Goal: Task Accomplishment & Management: Manage account settings

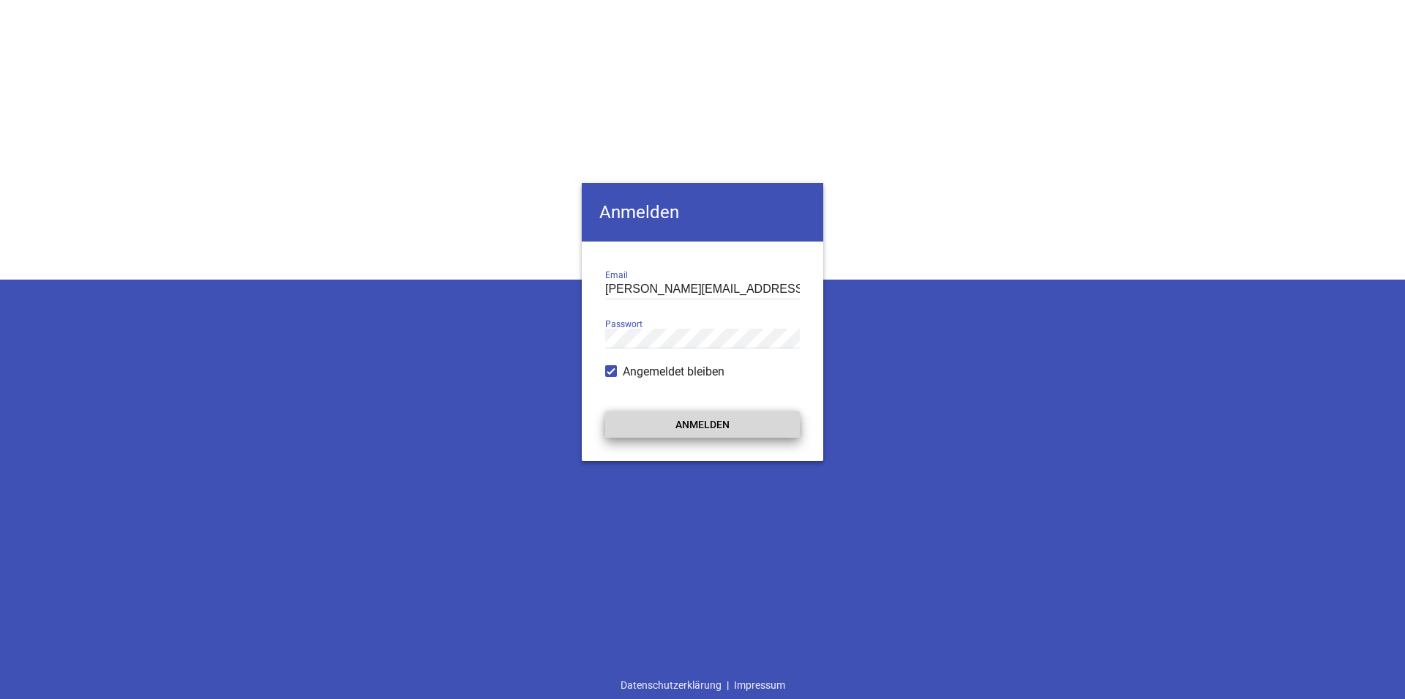
click at [674, 430] on button "Anmelden" at bounding box center [702, 424] width 195 height 26
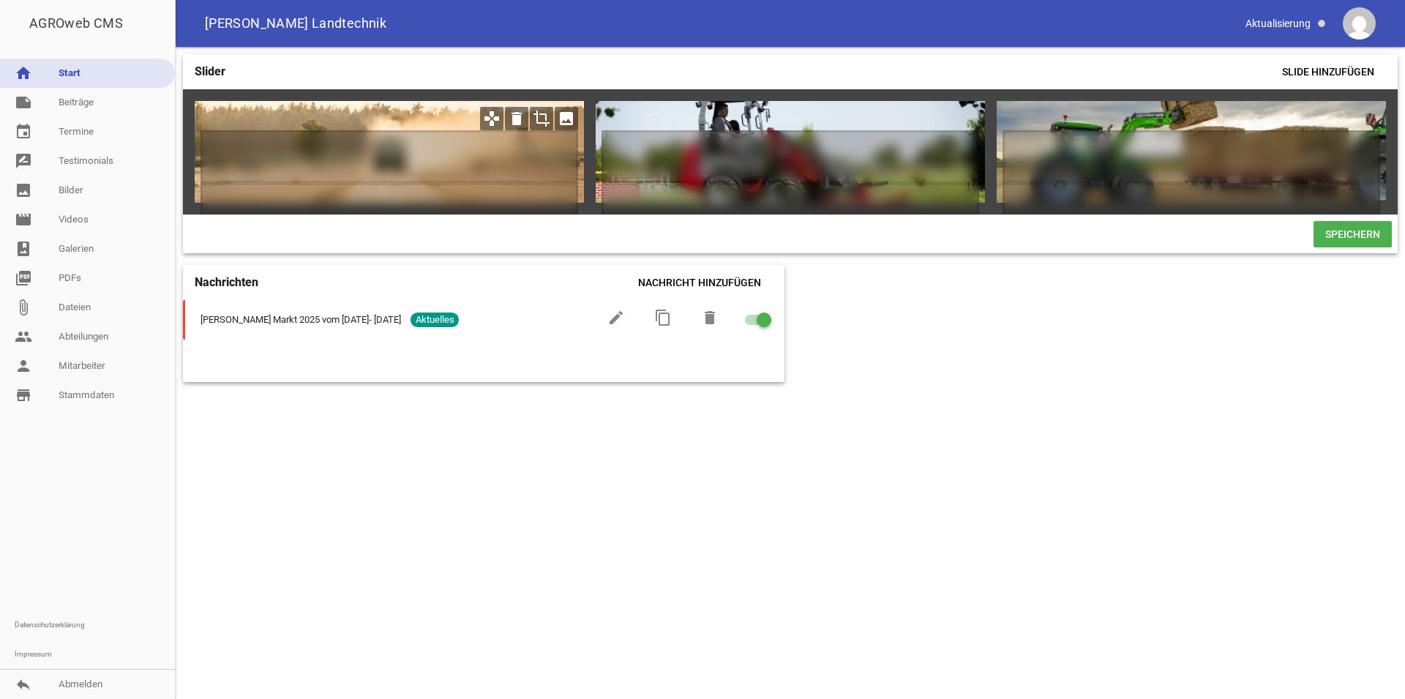
click at [561, 116] on icon "image" at bounding box center [566, 118] width 23 height 23
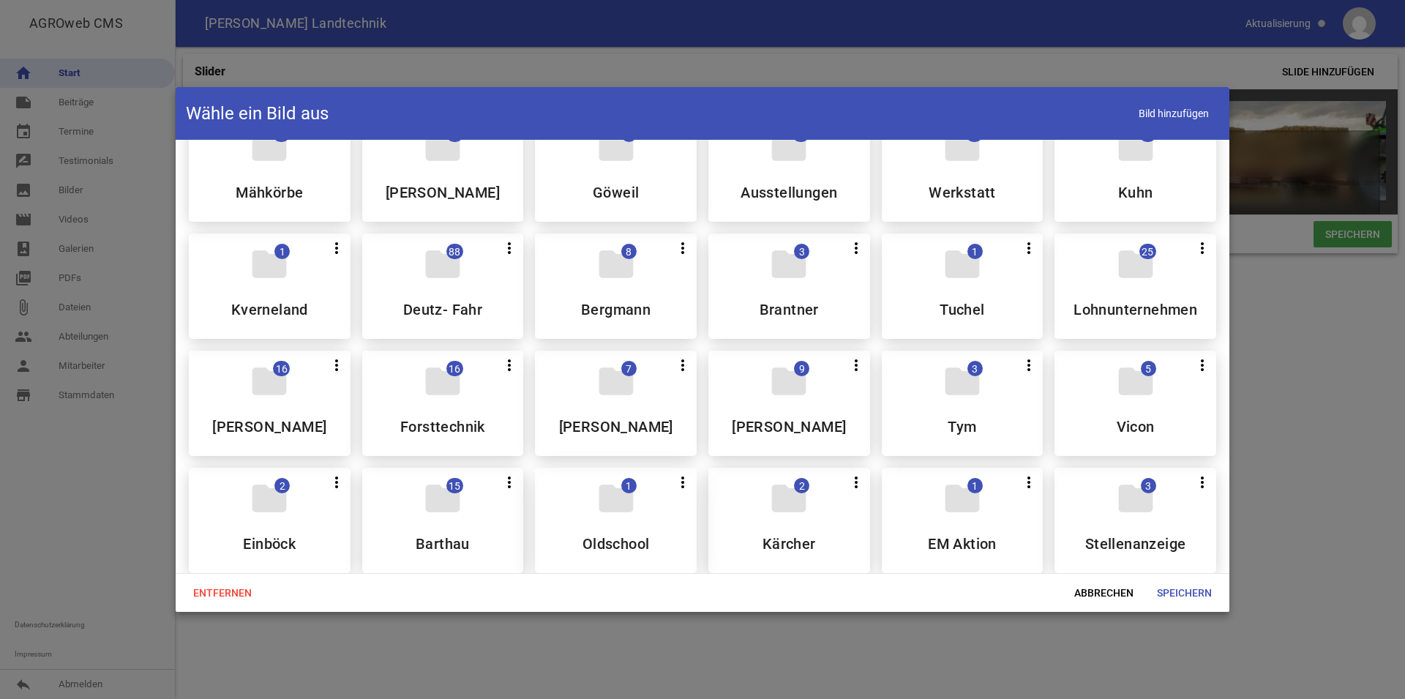
scroll to position [196, 0]
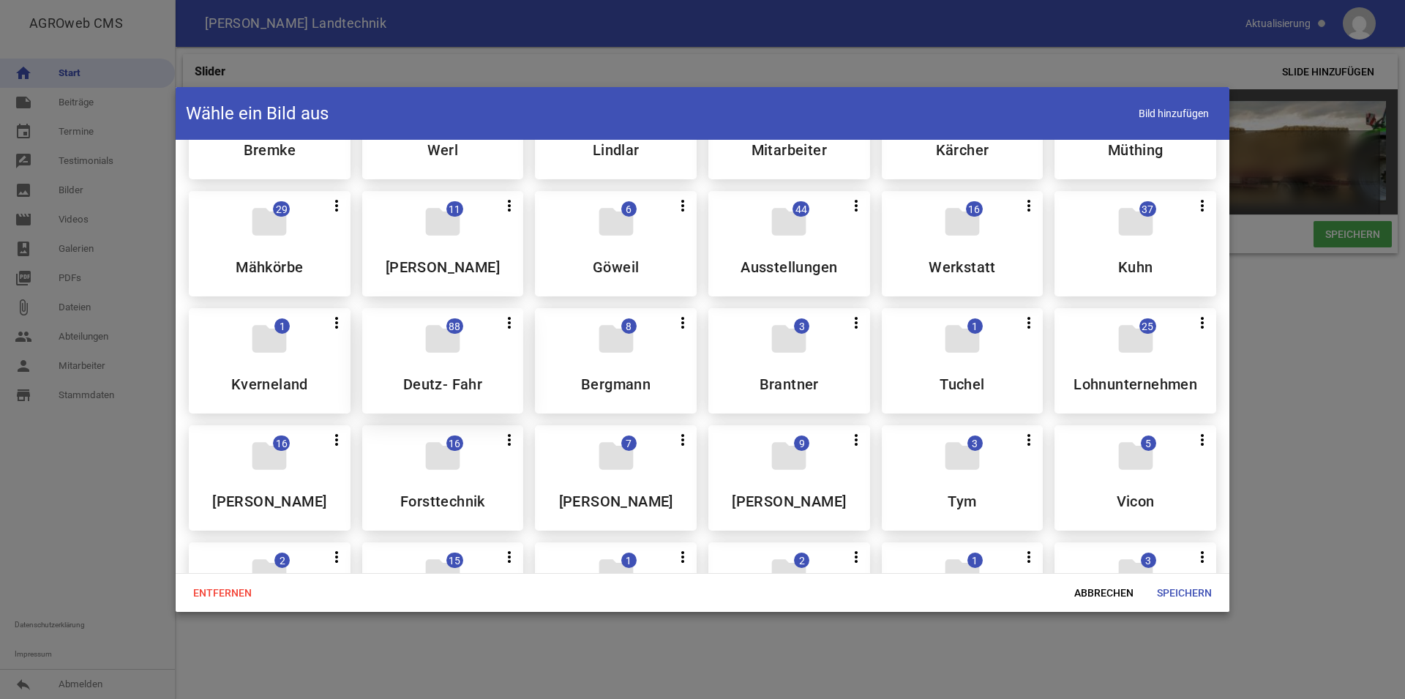
click at [449, 345] on icon "folder" at bounding box center [442, 338] width 41 height 41
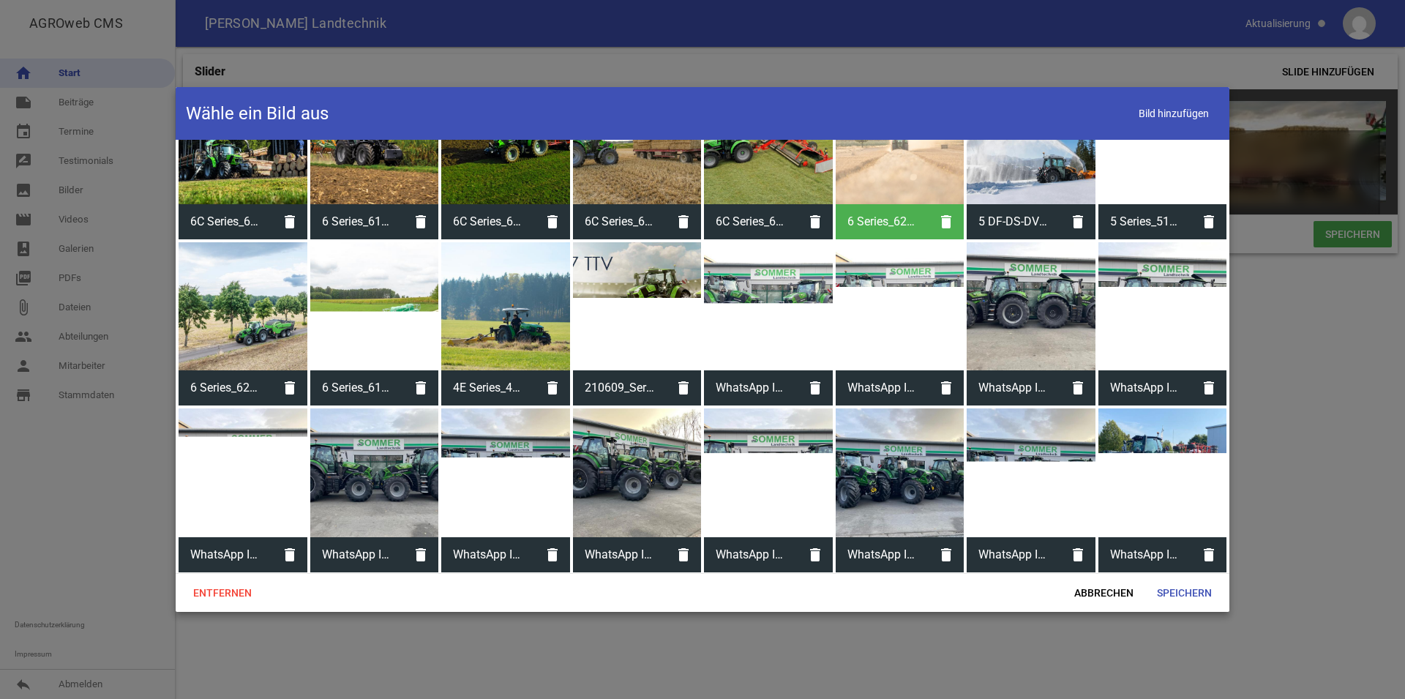
scroll to position [0, 0]
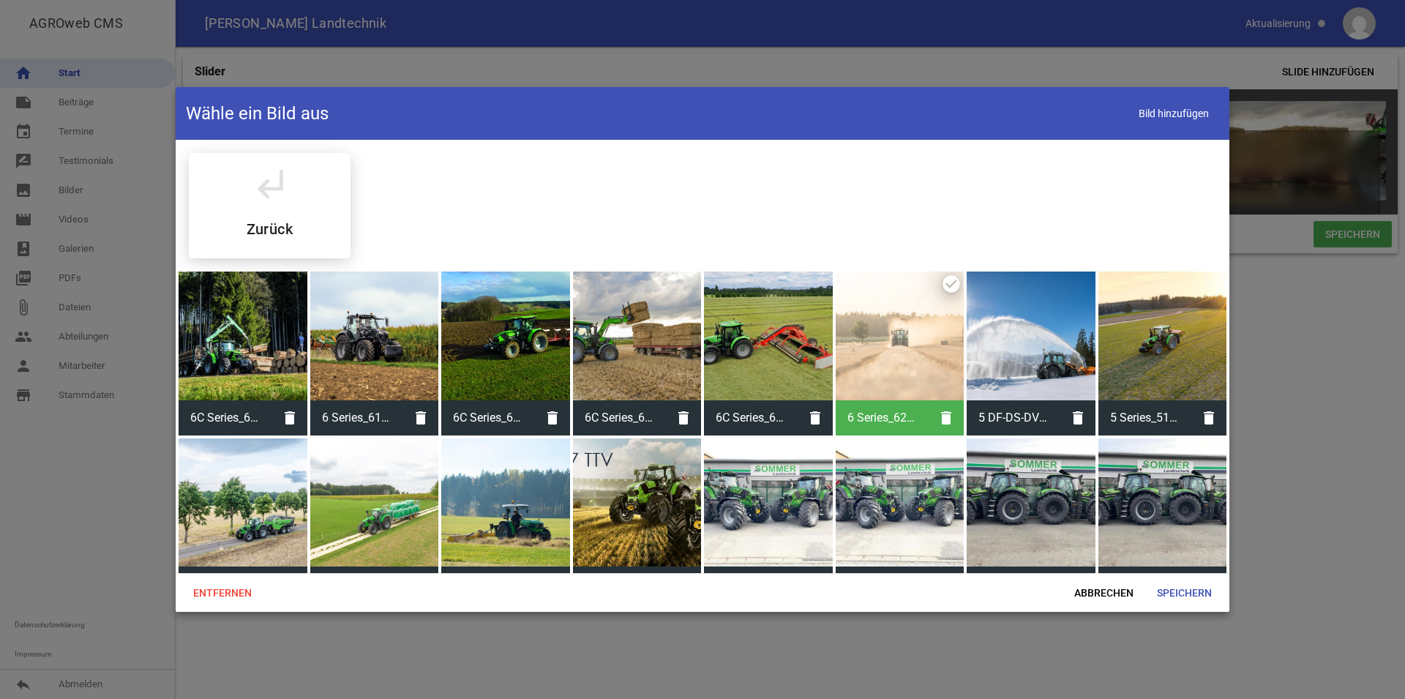
click at [1168, 338] on div at bounding box center [1163, 336] width 129 height 129
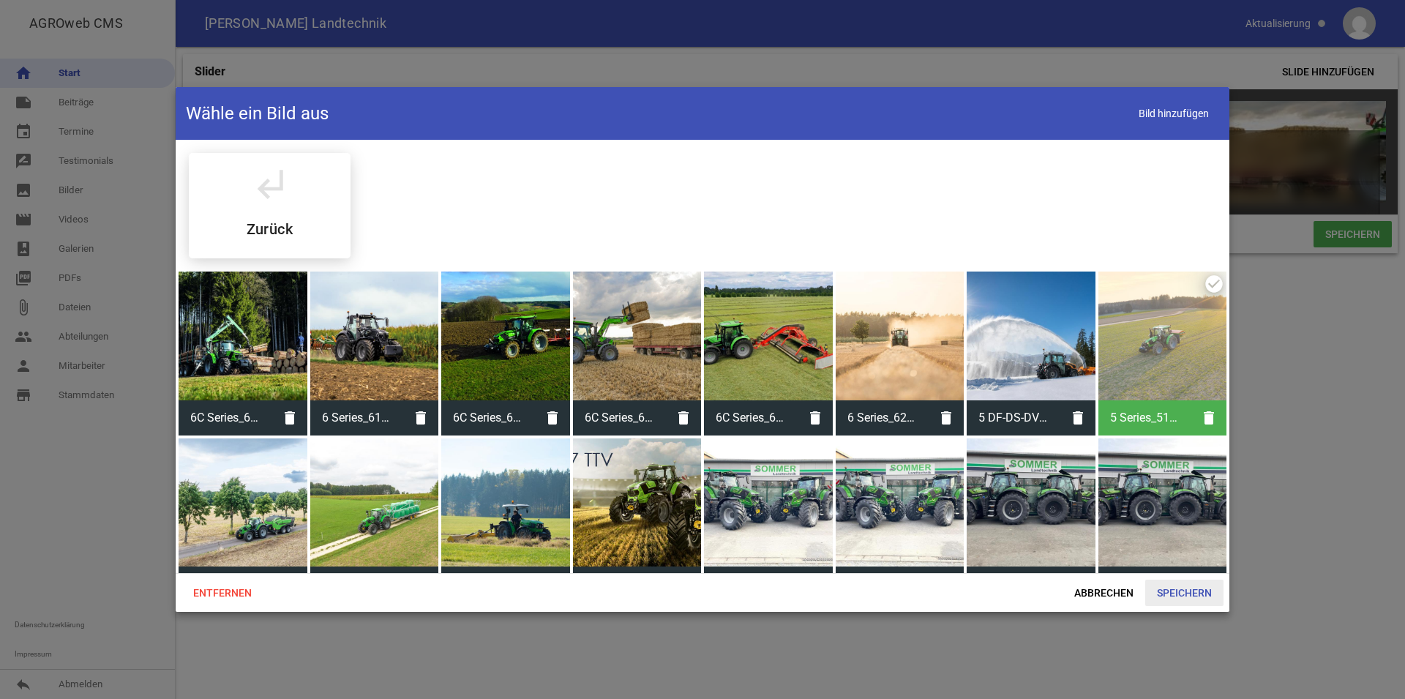
click at [1201, 593] on span "Speichern" at bounding box center [1185, 593] width 78 height 26
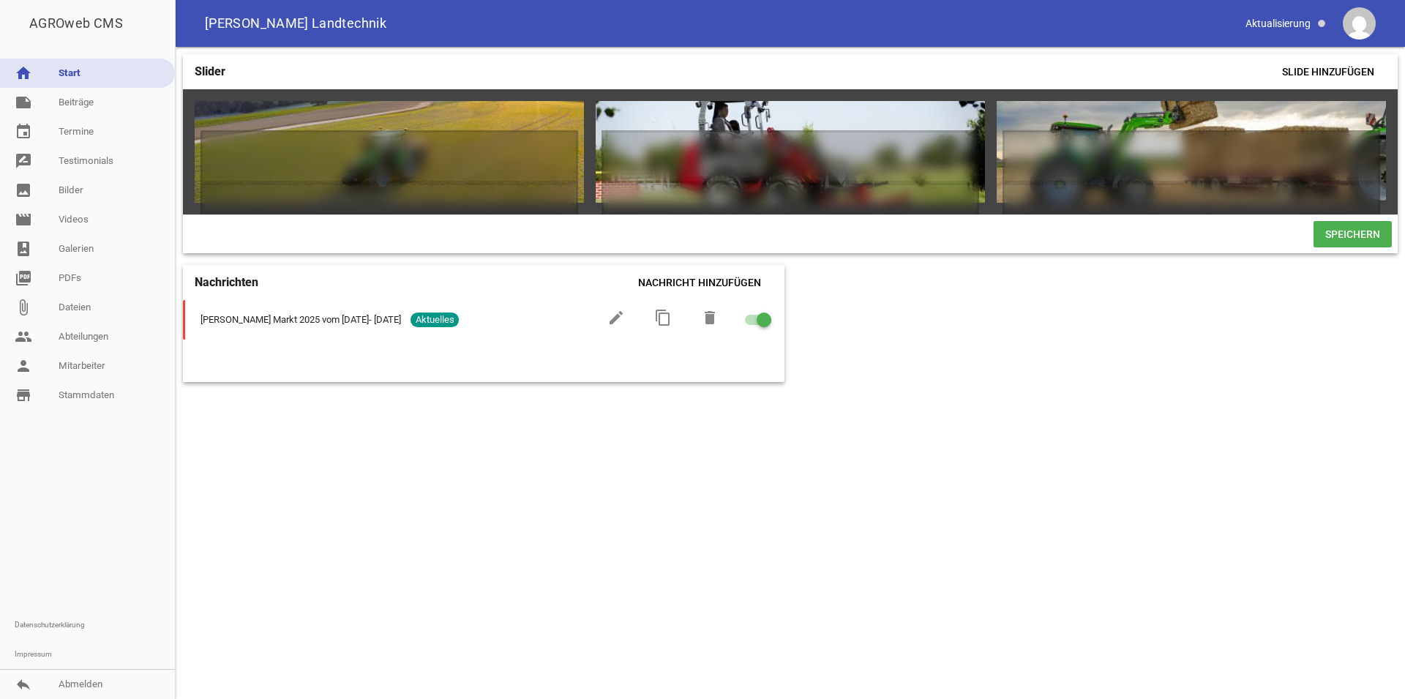
click at [1346, 244] on span "Speichern" at bounding box center [1353, 234] width 78 height 26
click at [961, 115] on icon "image" at bounding box center [967, 118] width 23 height 23
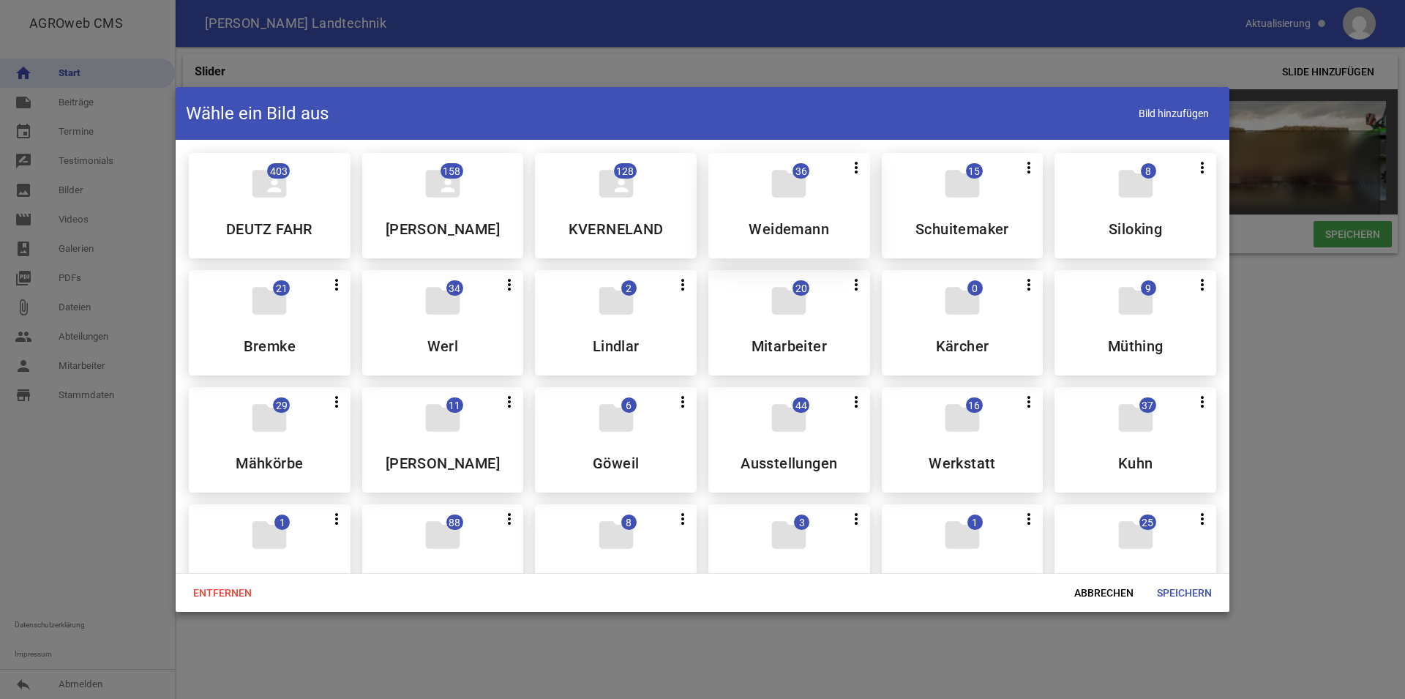
click at [803, 206] on div "folder 36 more_vert Teilen Bearbeiten Löschen [PERSON_NAME]" at bounding box center [790, 205] width 162 height 105
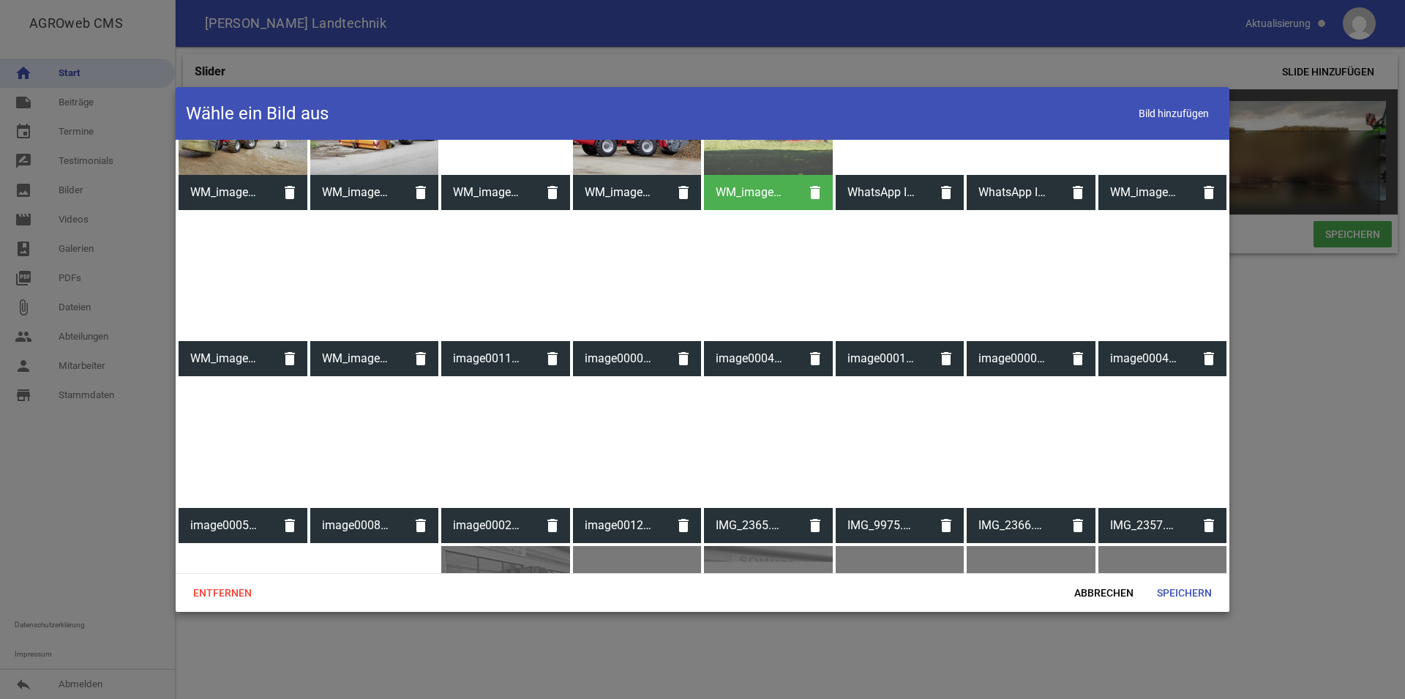
scroll to position [1, 0]
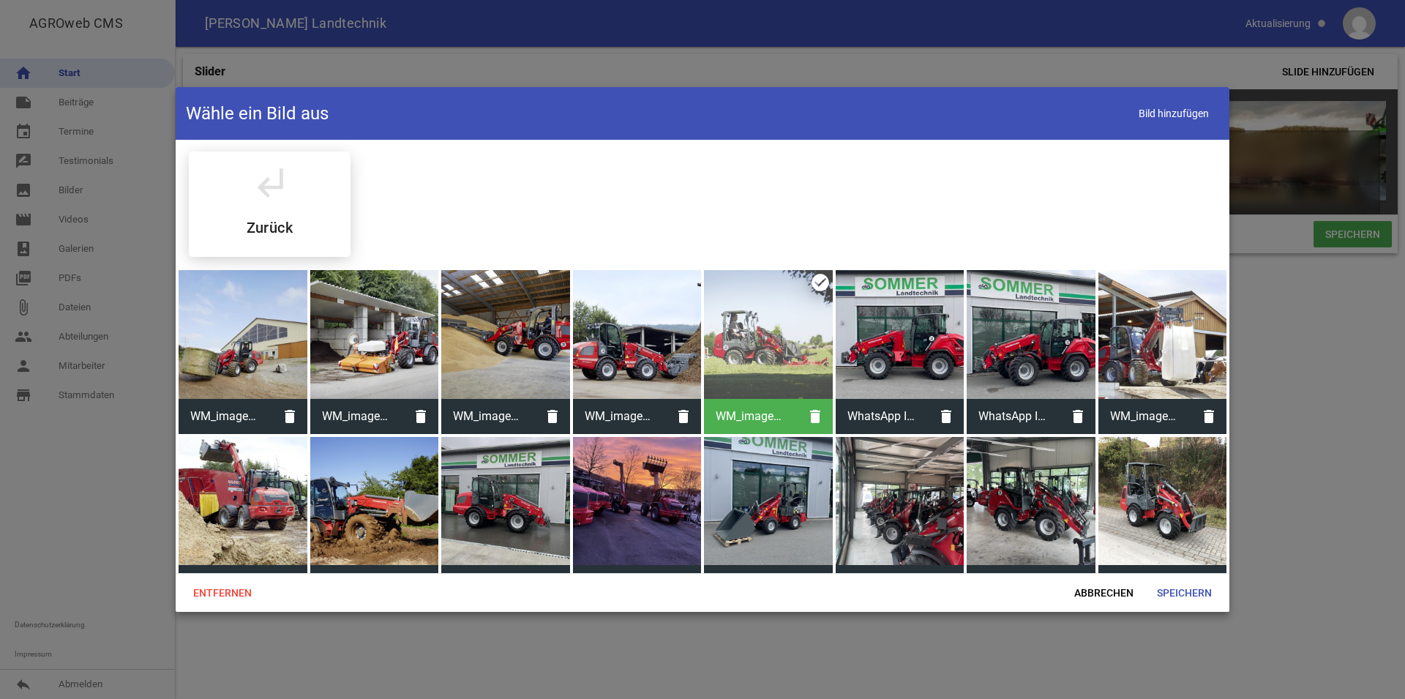
click at [376, 511] on div at bounding box center [374, 501] width 129 height 129
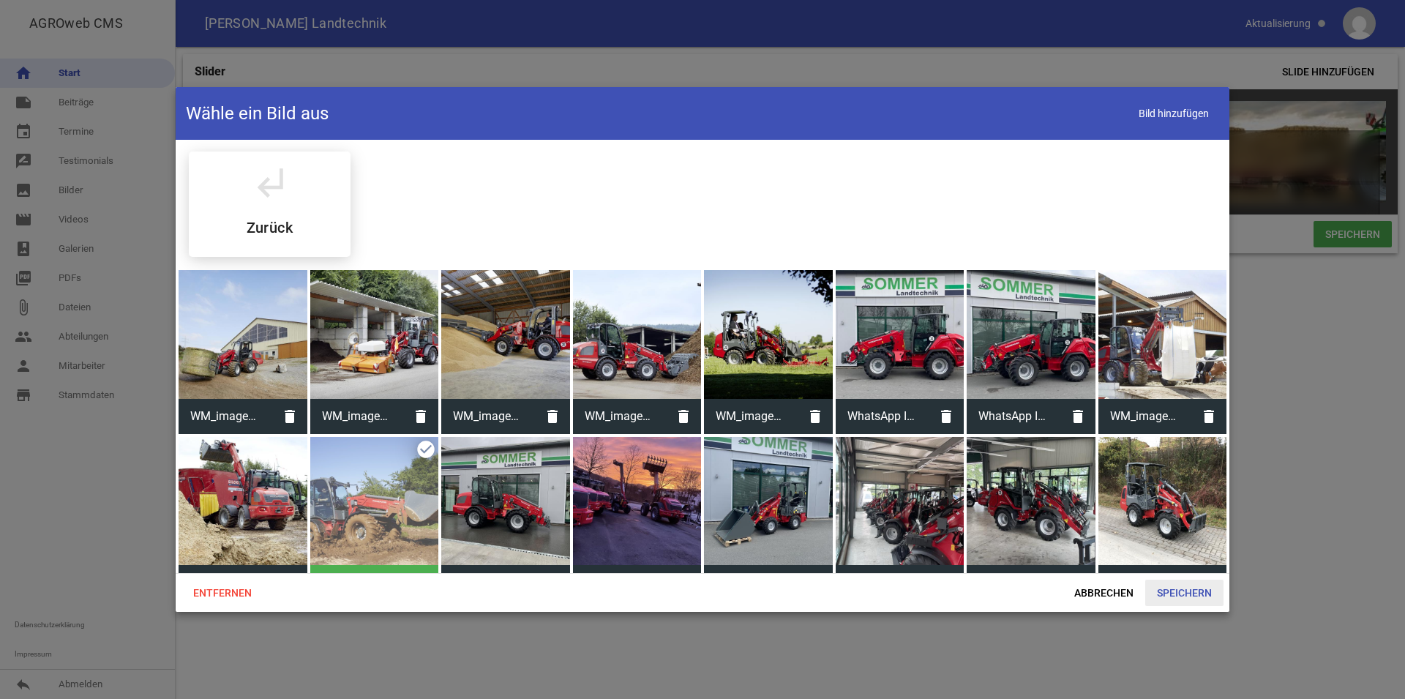
click at [1178, 593] on span "Speichern" at bounding box center [1185, 593] width 78 height 26
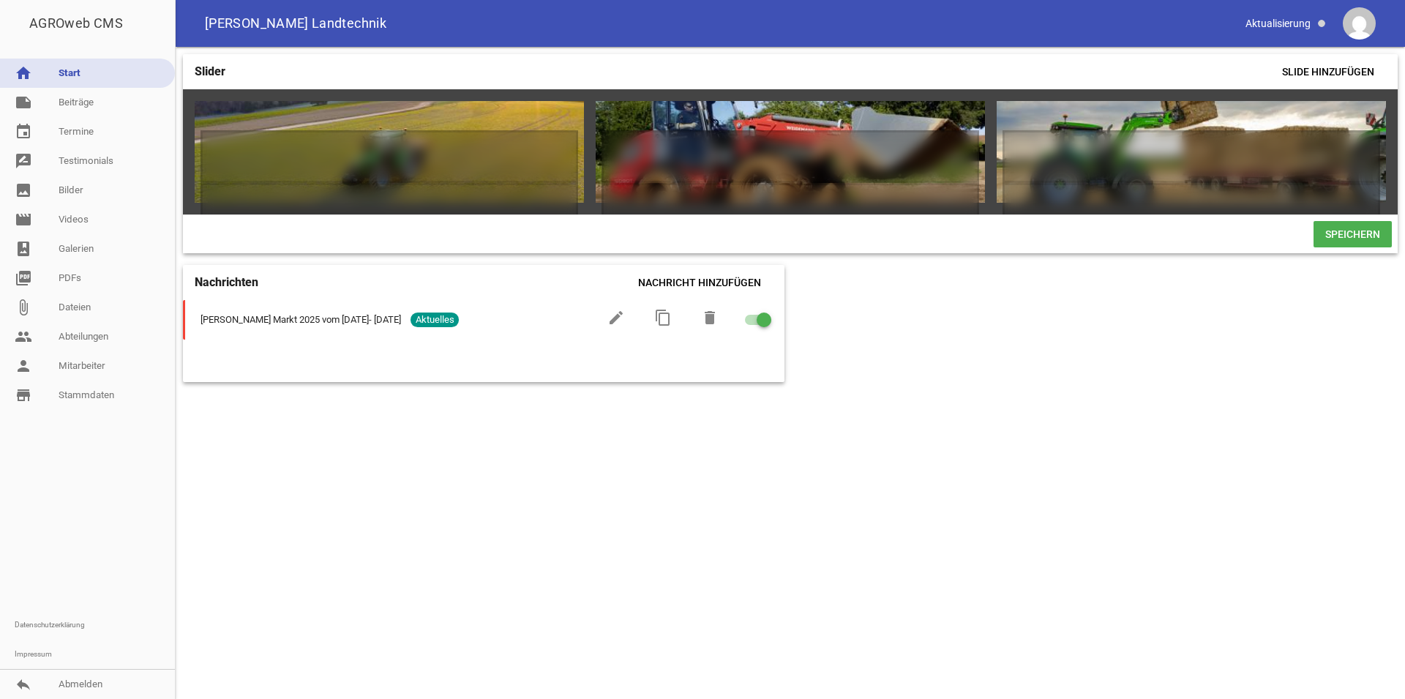
click at [1346, 247] on span "Speichern" at bounding box center [1353, 234] width 78 height 26
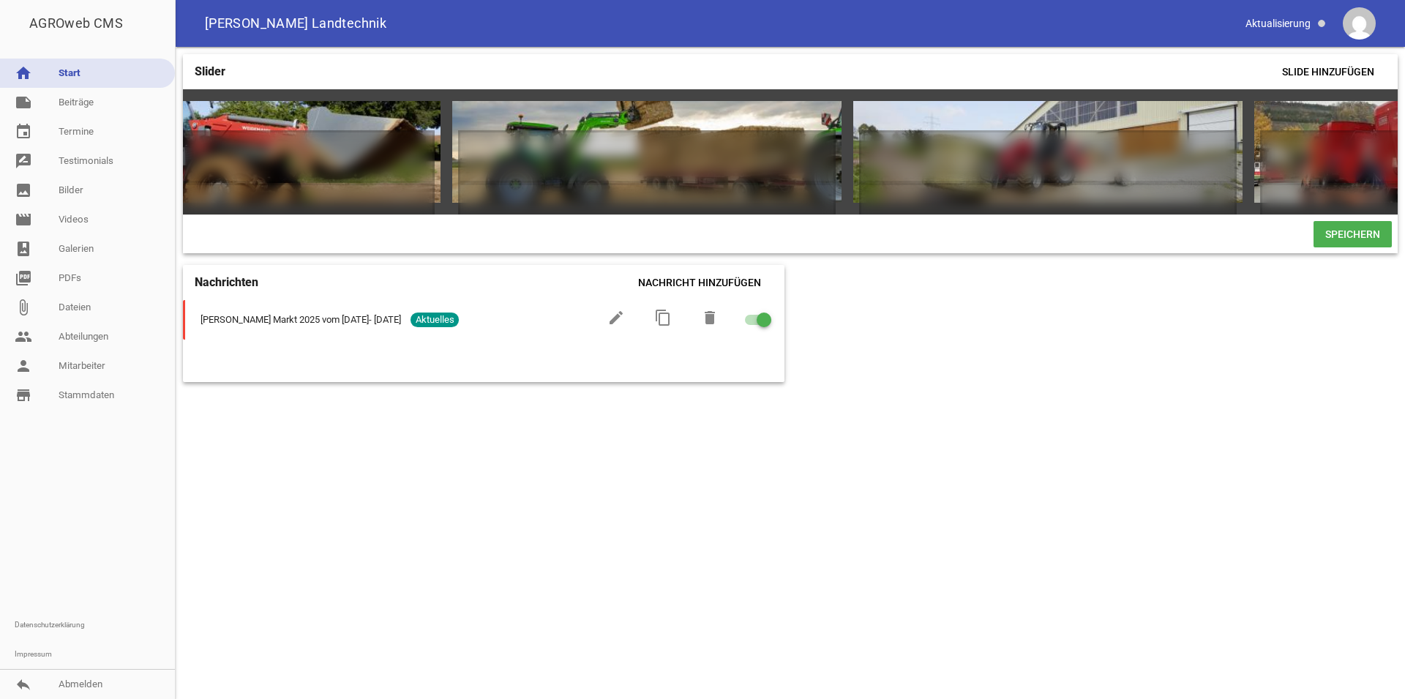
scroll to position [0, 556]
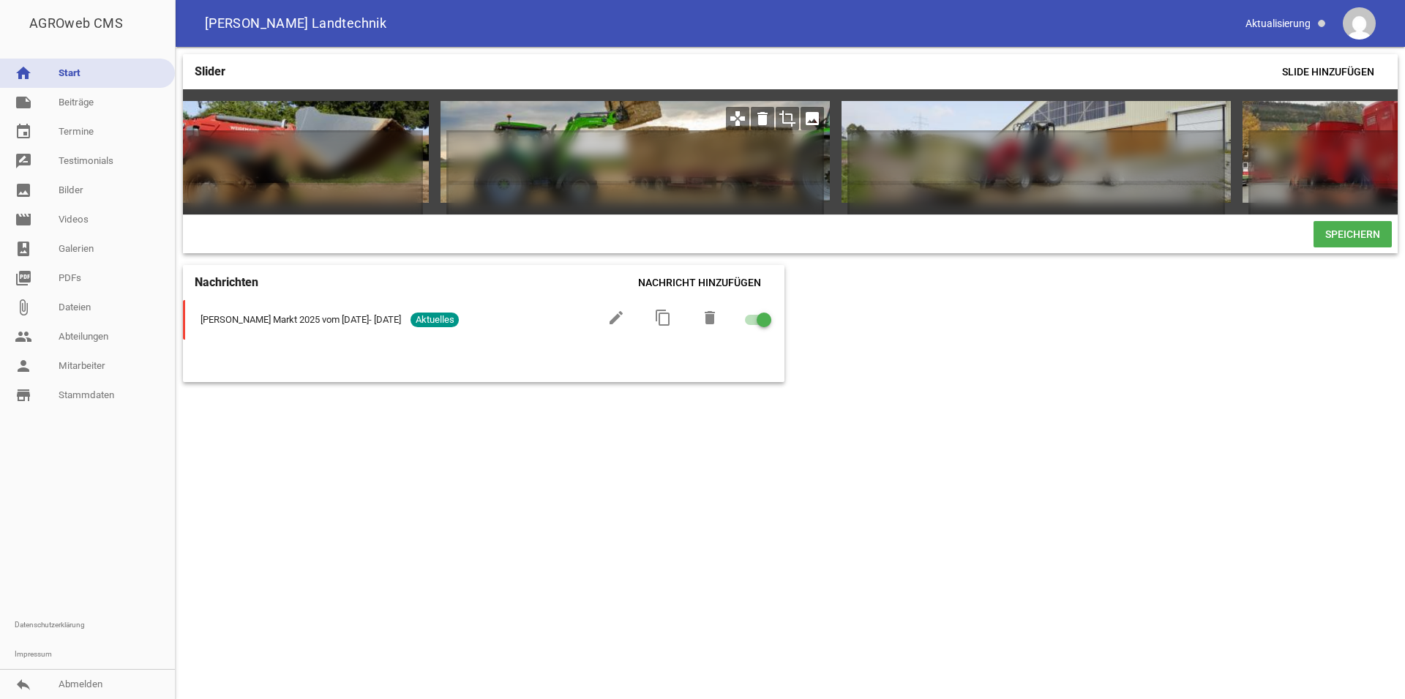
click at [816, 111] on icon "image" at bounding box center [812, 118] width 23 height 23
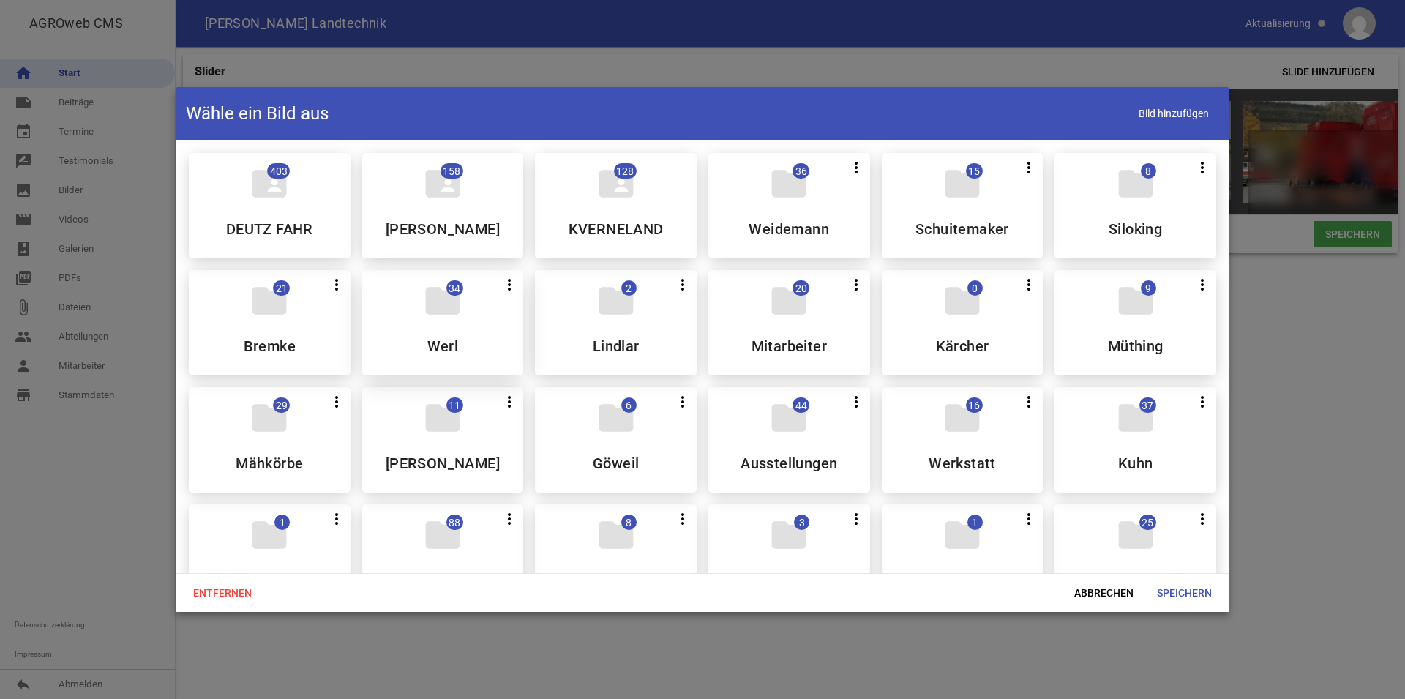
click at [474, 326] on div "folder 34 more_vert Teilen Bearbeiten Löschen Werl" at bounding box center [443, 322] width 162 height 105
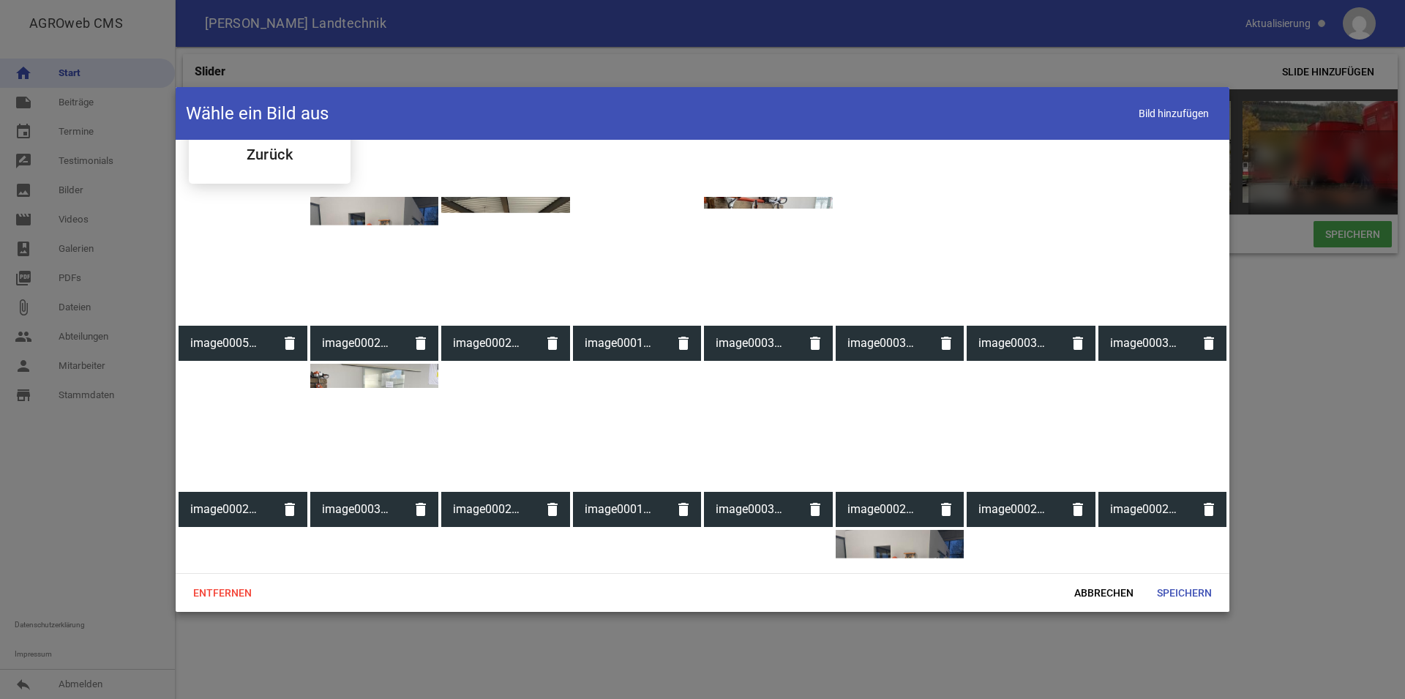
scroll to position [149, 0]
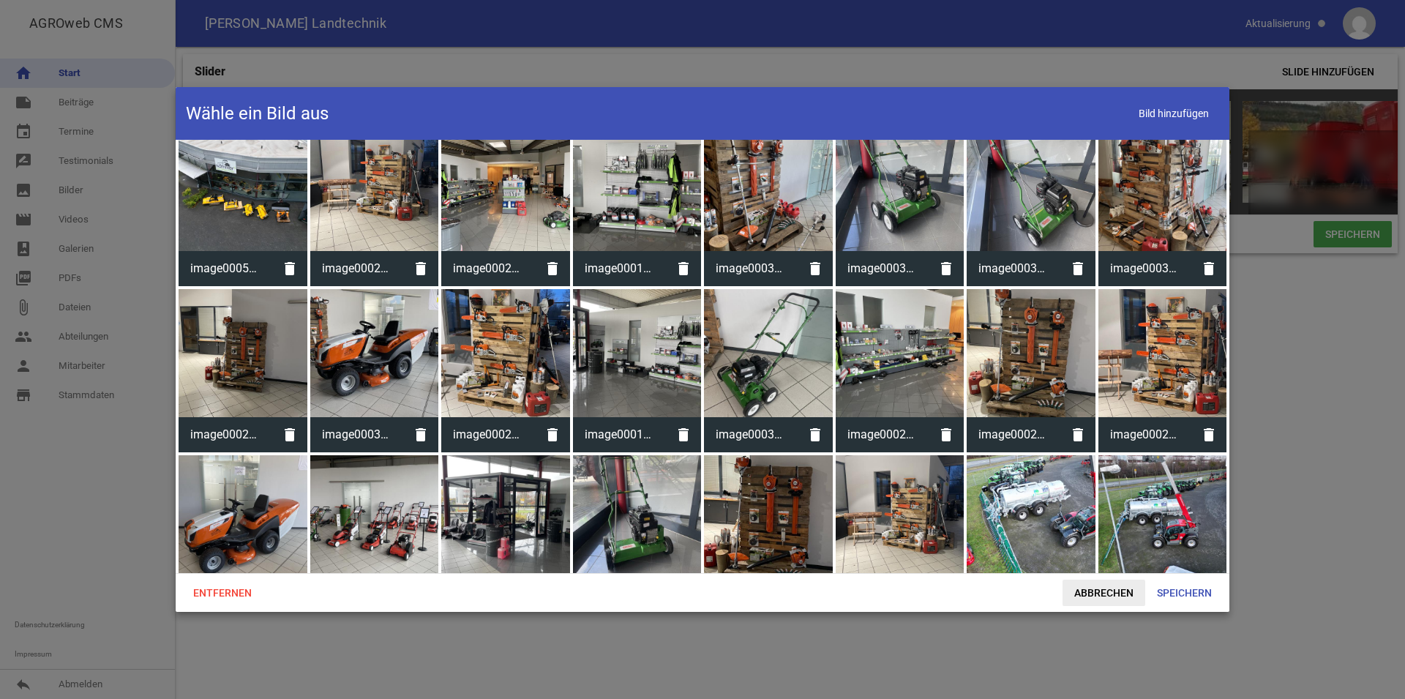
click at [1073, 596] on span "Abbrechen" at bounding box center [1104, 593] width 83 height 26
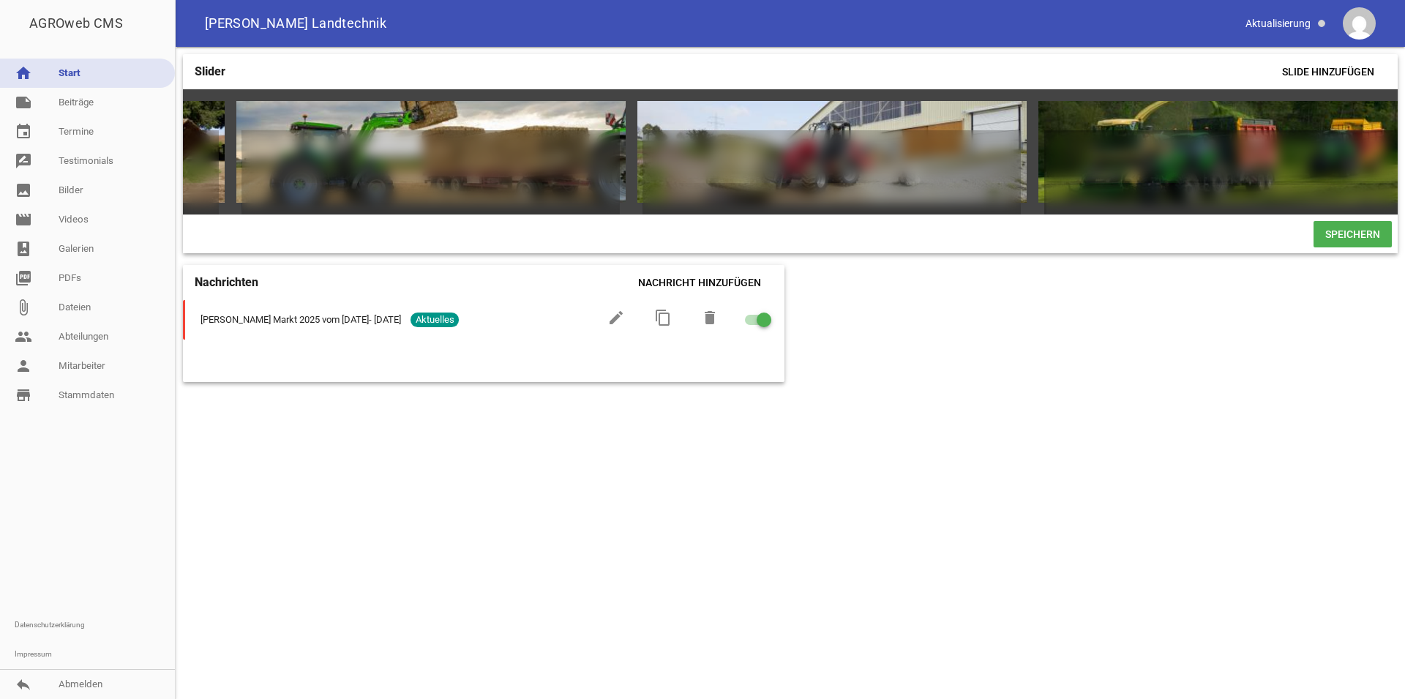
scroll to position [0, 758]
drag, startPoint x: 889, startPoint y: 228, endPoint x: 897, endPoint y: 228, distance: 8.1
click at [897, 228] on div "Speichern" at bounding box center [790, 233] width 1215 height 39
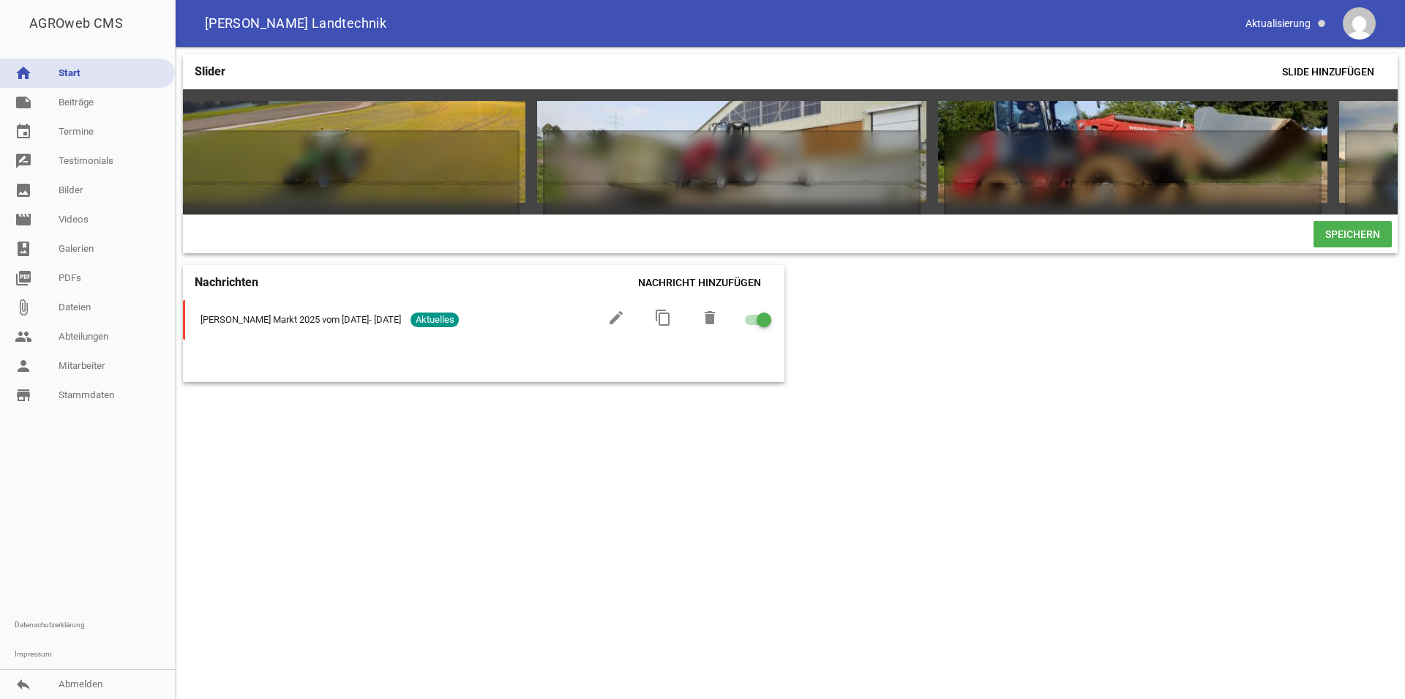
scroll to position [0, 0]
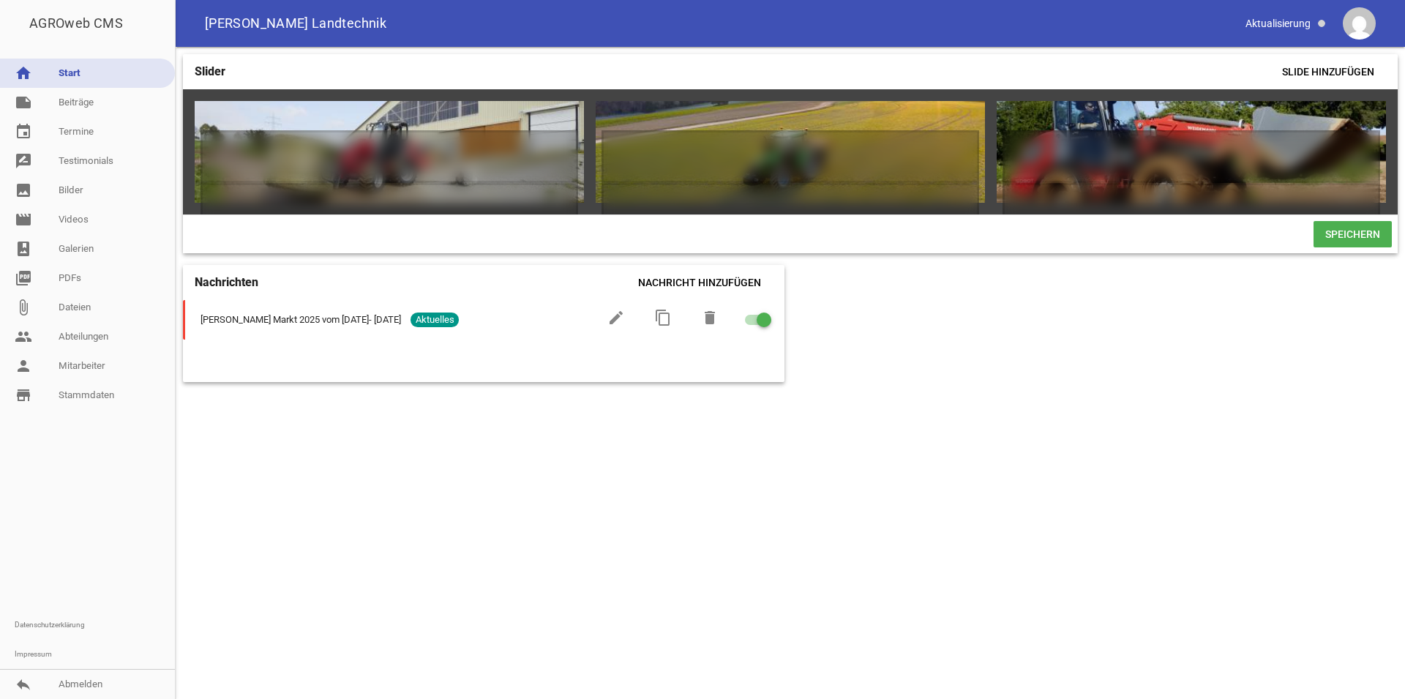
click at [1383, 237] on span "Speichern" at bounding box center [1353, 234] width 78 height 26
